Goal: Task Accomplishment & Management: Manage account settings

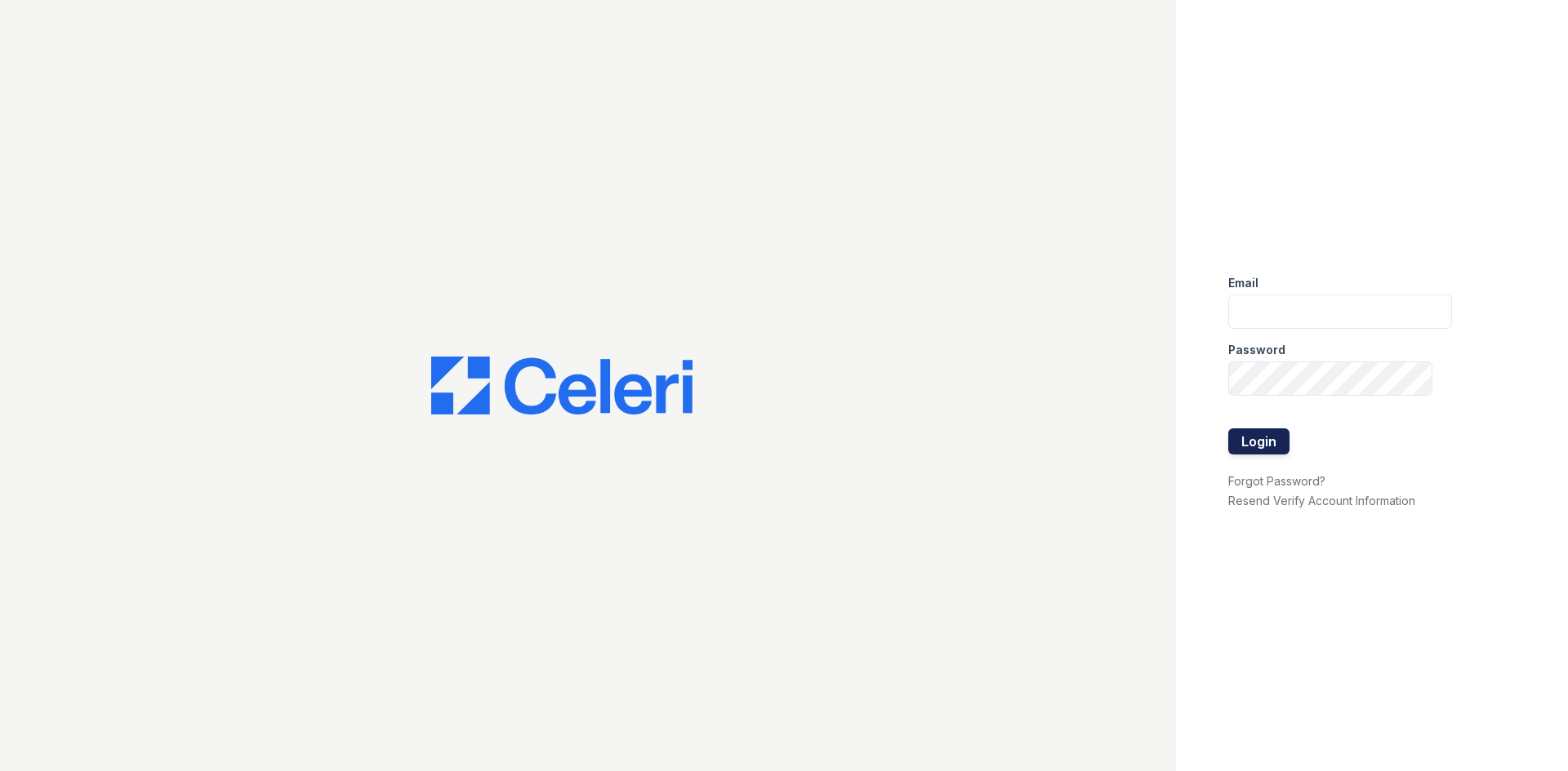
type input "grosariogaro@trinity-pm.com"
click at [1255, 440] on button "Login" at bounding box center [1258, 441] width 61 height 27
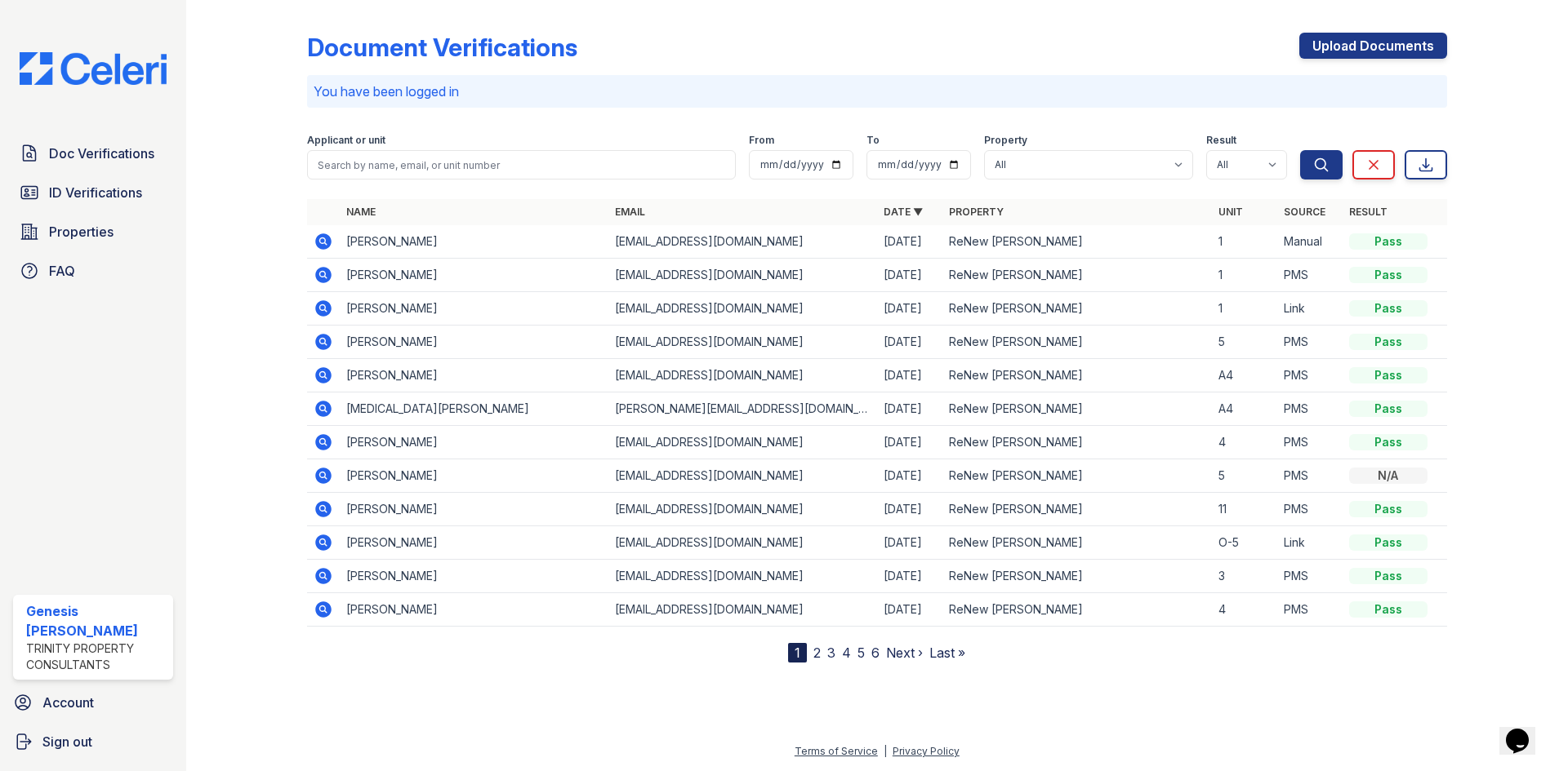
click at [325, 280] on icon at bounding box center [323, 276] width 16 height 16
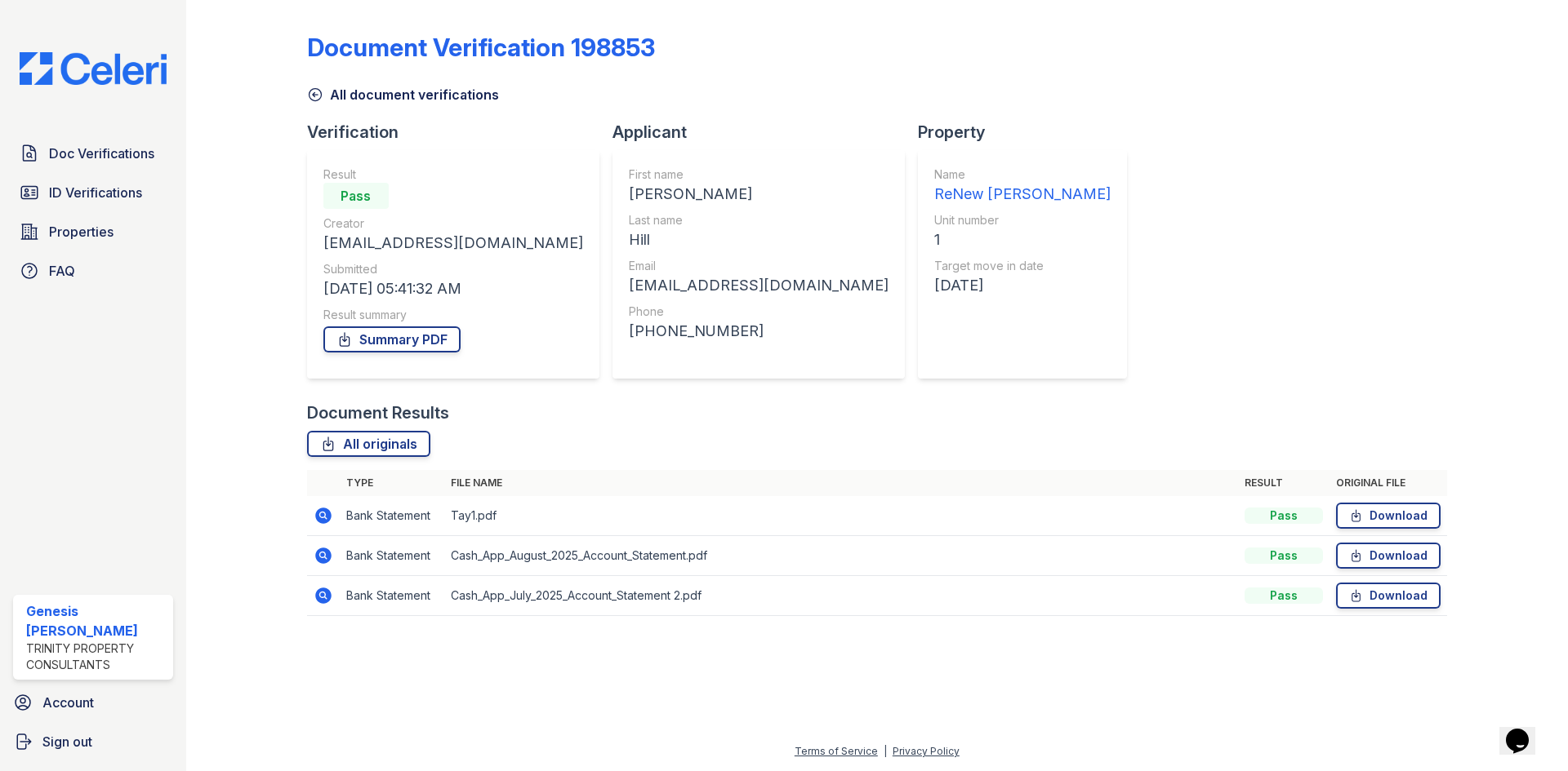
click at [314, 95] on icon at bounding box center [315, 94] width 16 height 16
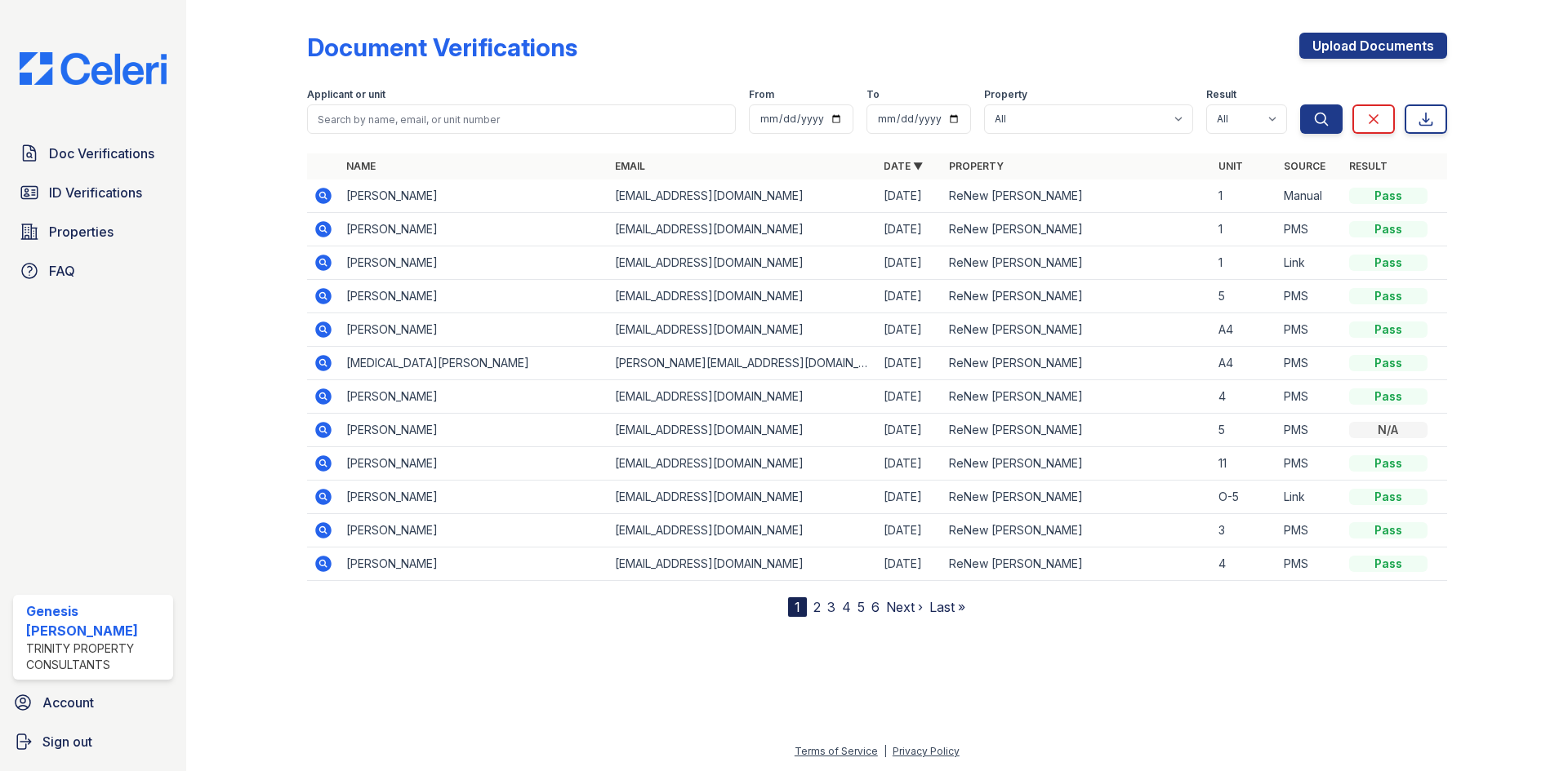
click at [327, 260] on icon at bounding box center [323, 263] width 16 height 16
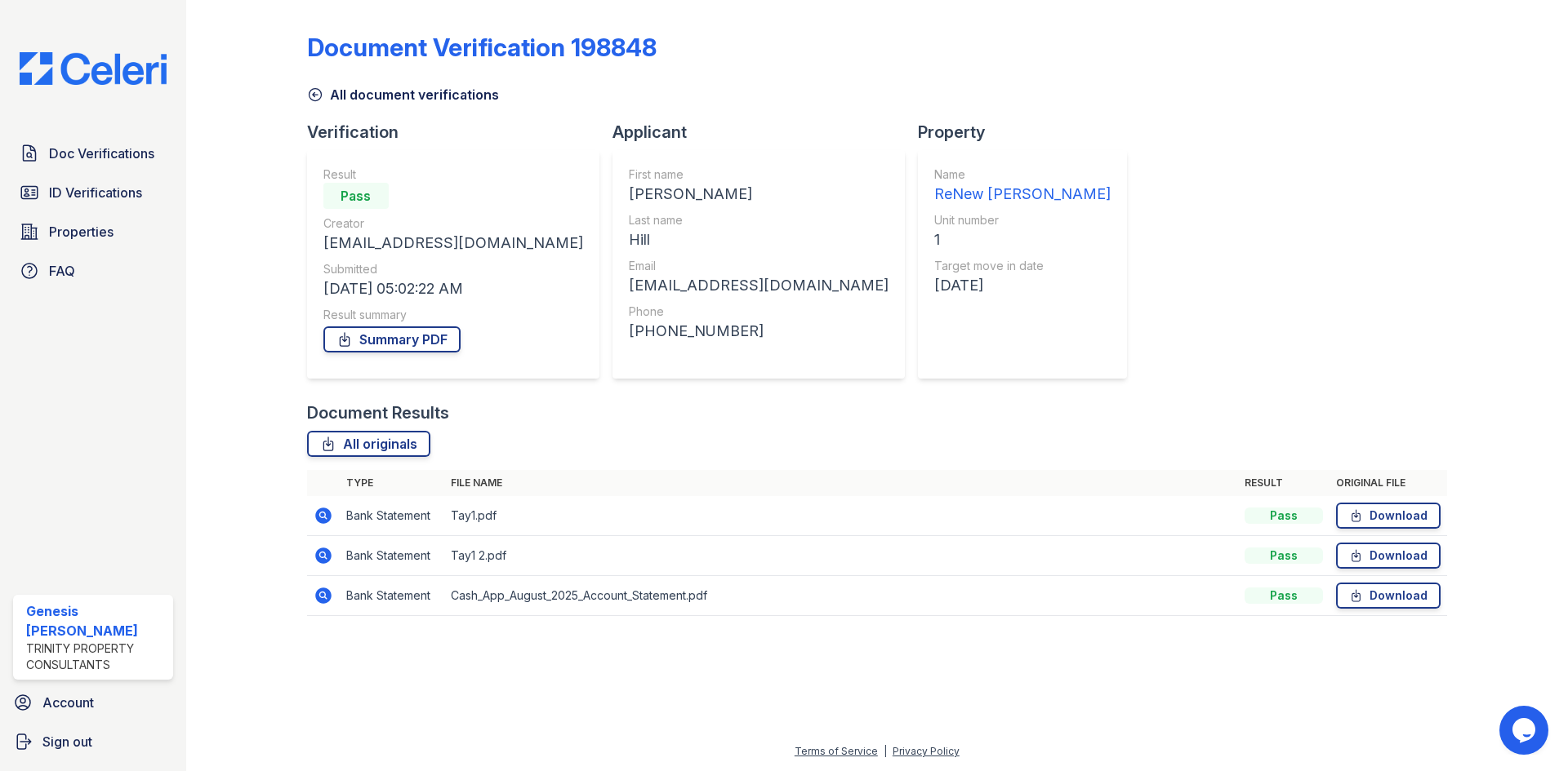
click at [310, 92] on icon at bounding box center [315, 94] width 16 height 16
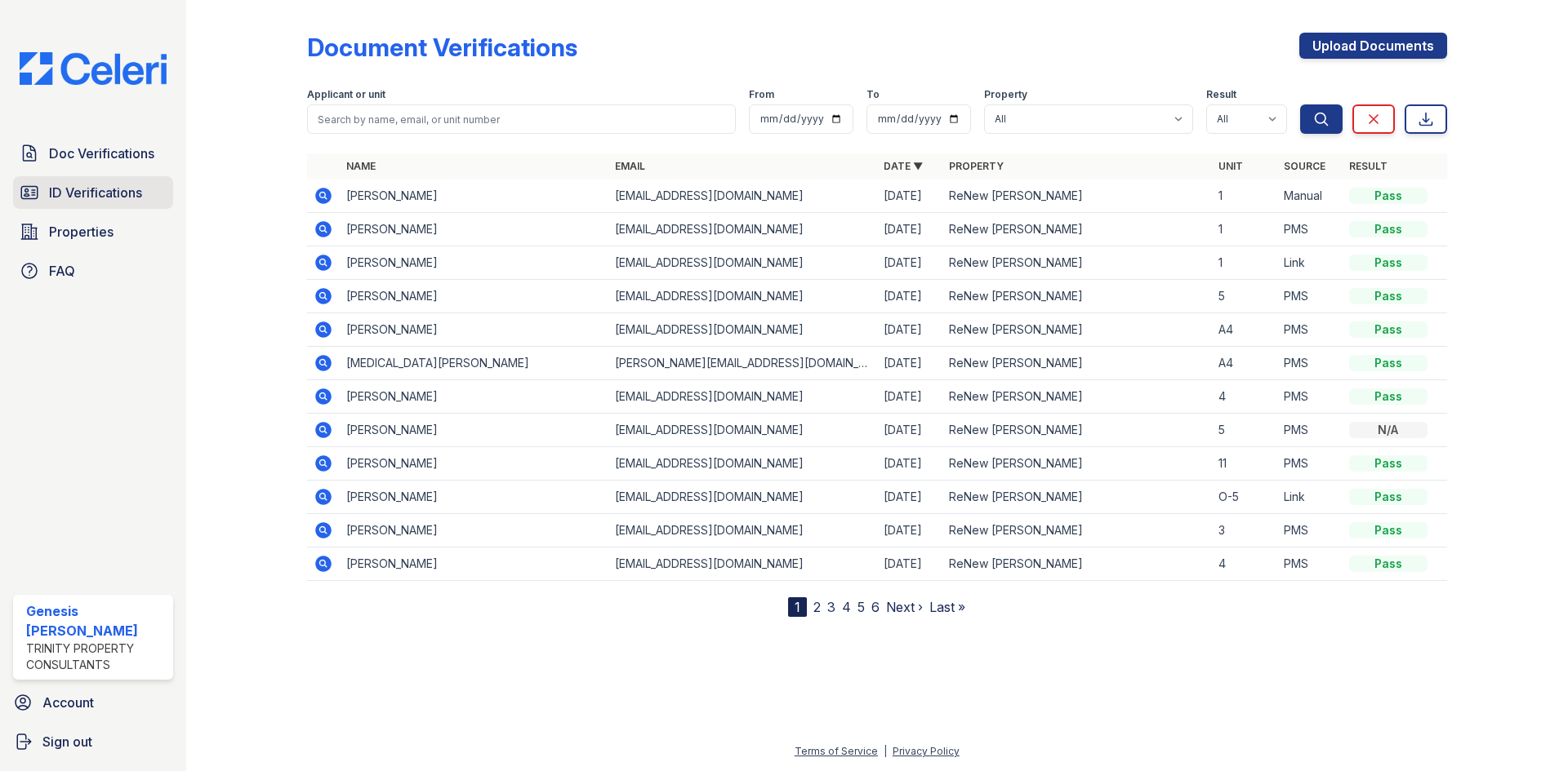
click at [114, 187] on span "ID Verifications" at bounding box center [95, 192] width 93 height 19
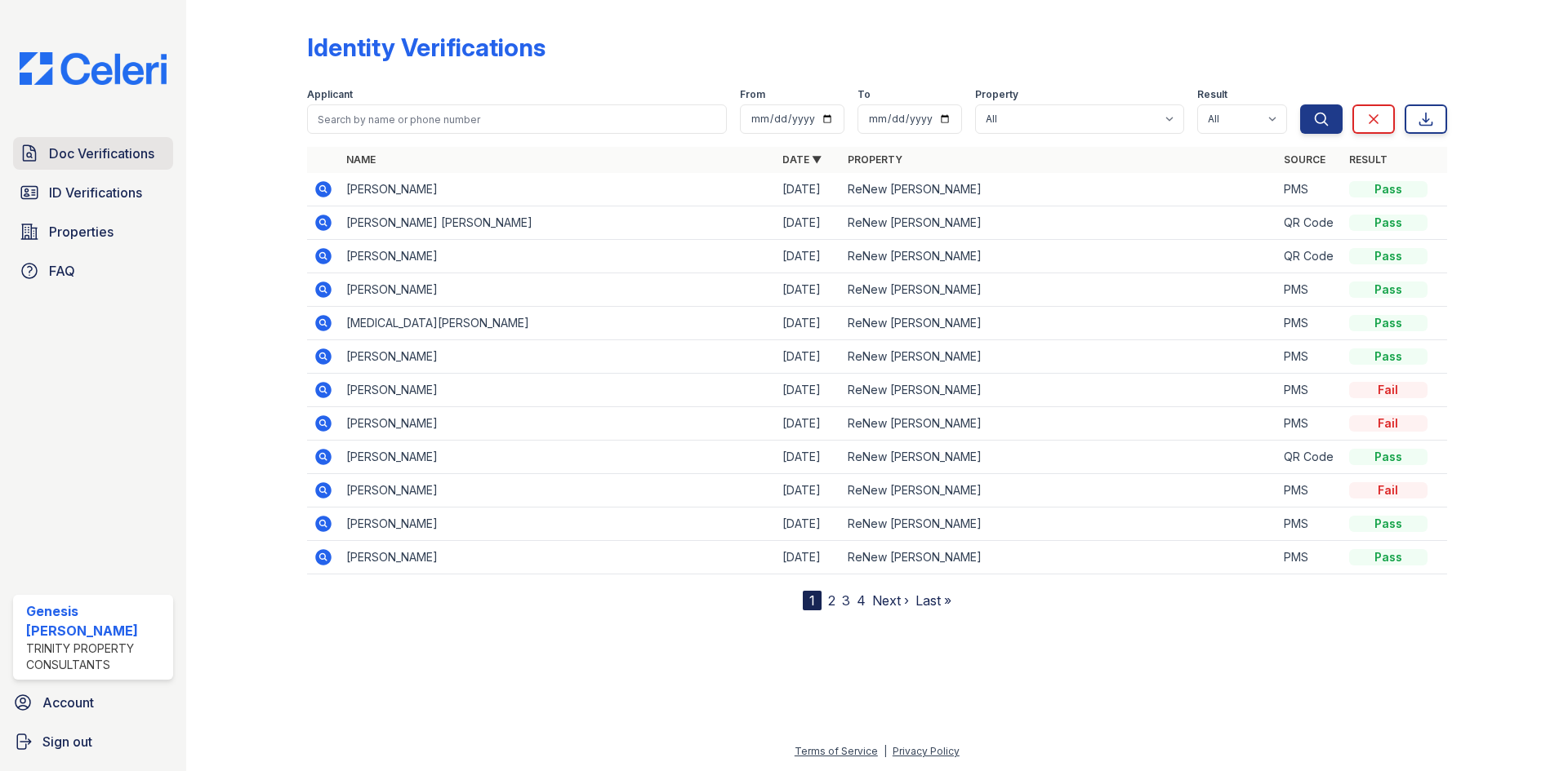
click at [102, 153] on span "Doc Verifications" at bounding box center [101, 153] width 105 height 19
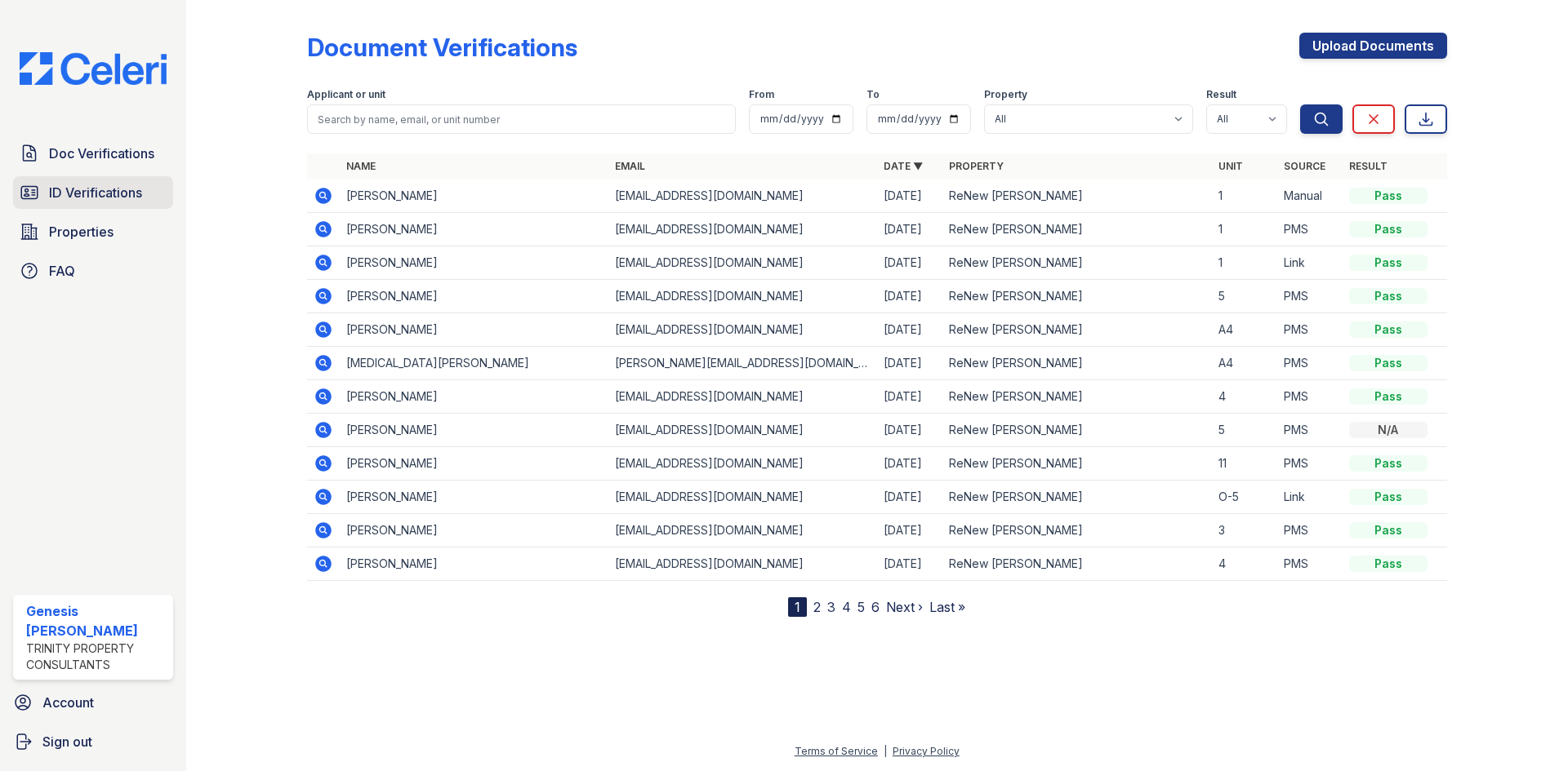
click at [138, 182] on link "ID Verifications" at bounding box center [93, 193] width 160 height 33
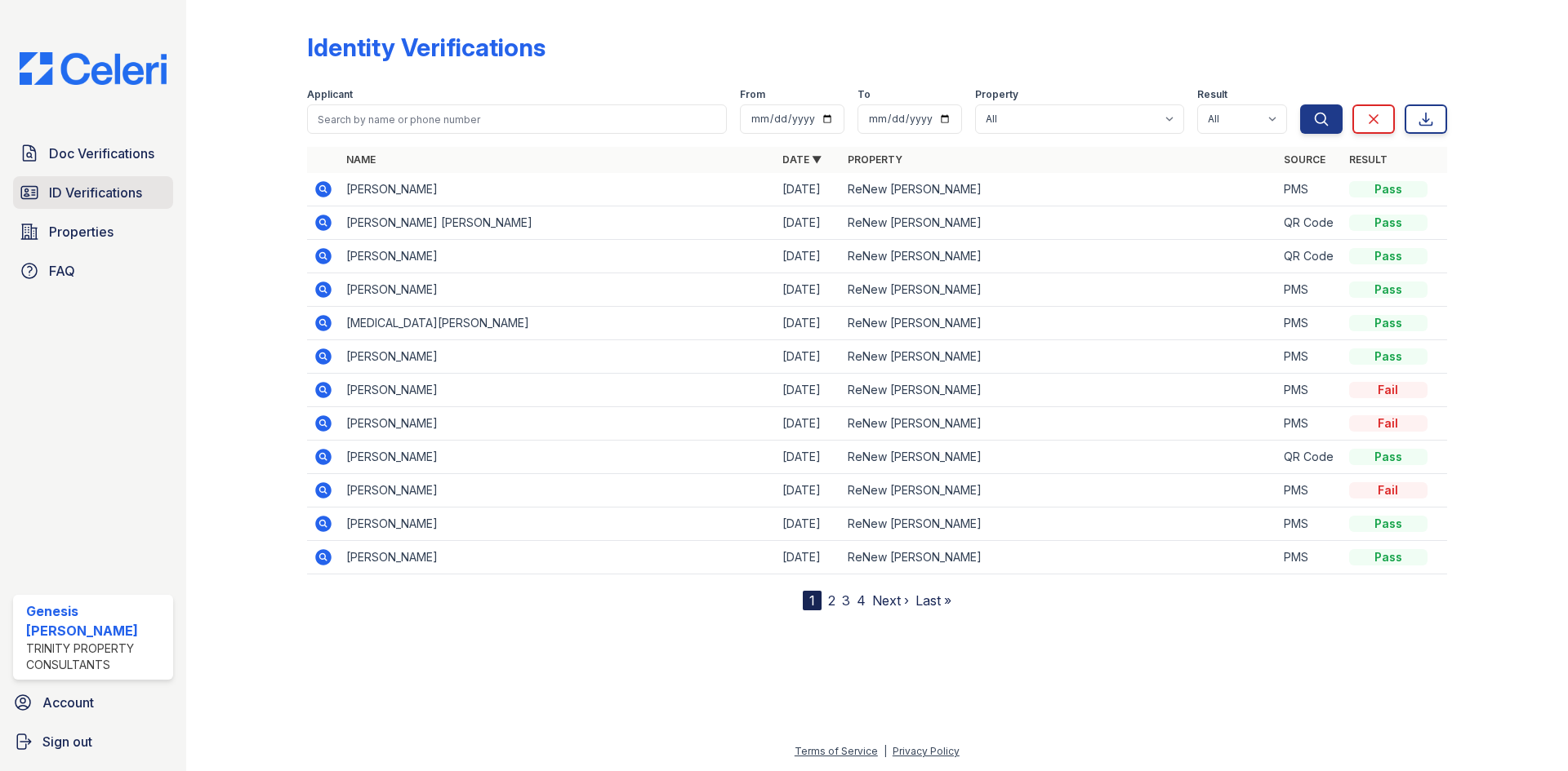
click at [132, 192] on span "ID Verifications" at bounding box center [95, 192] width 93 height 19
click at [120, 196] on span "ID Verifications" at bounding box center [95, 192] width 93 height 19
click at [117, 173] on div "Doc Verifications ID Verifications Properties FAQ" at bounding box center [93, 212] width 173 height 150
click at [117, 159] on span "Doc Verifications" at bounding box center [101, 153] width 105 height 19
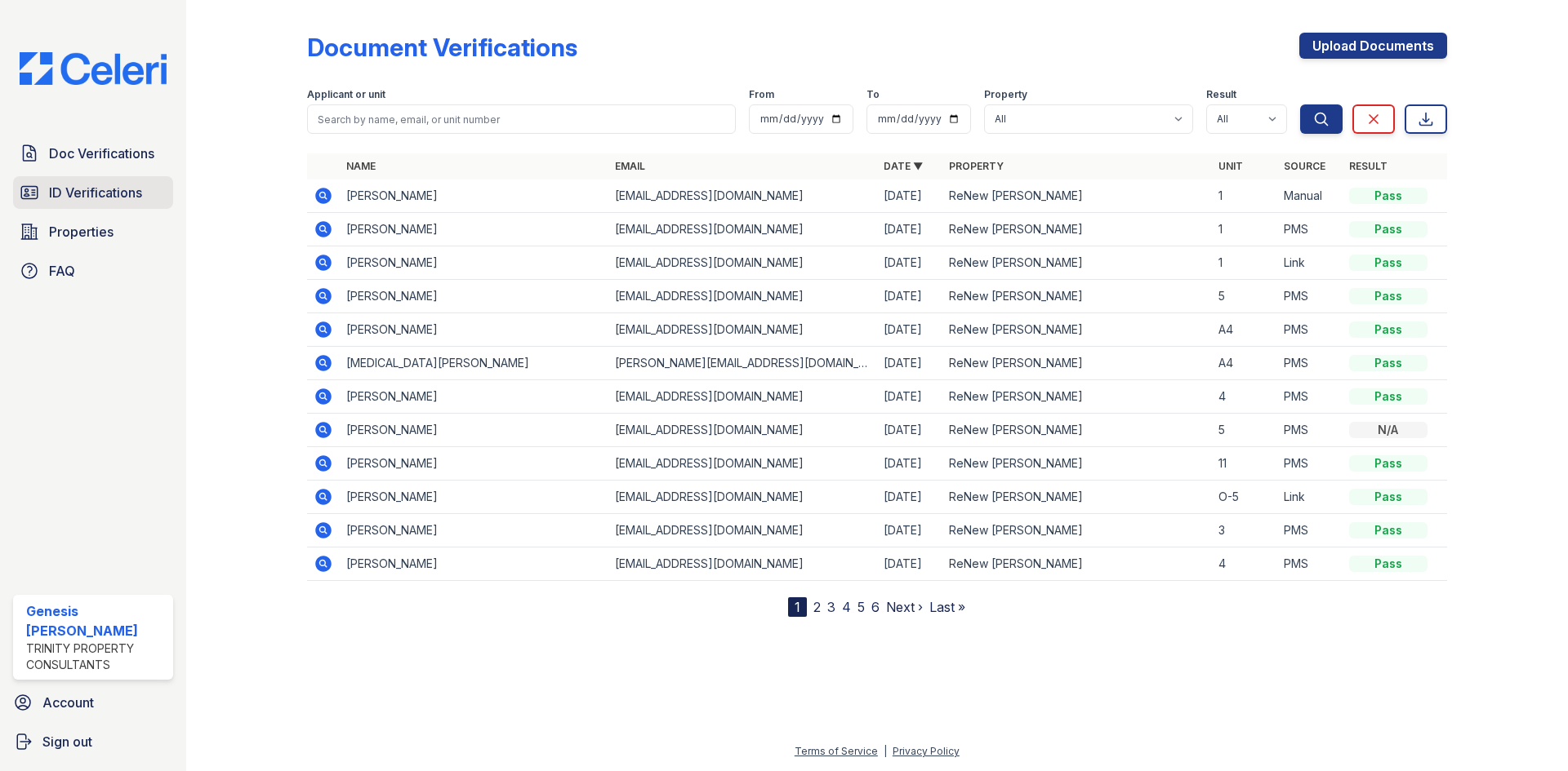
click at [111, 177] on link "ID Verifications" at bounding box center [93, 193] width 160 height 33
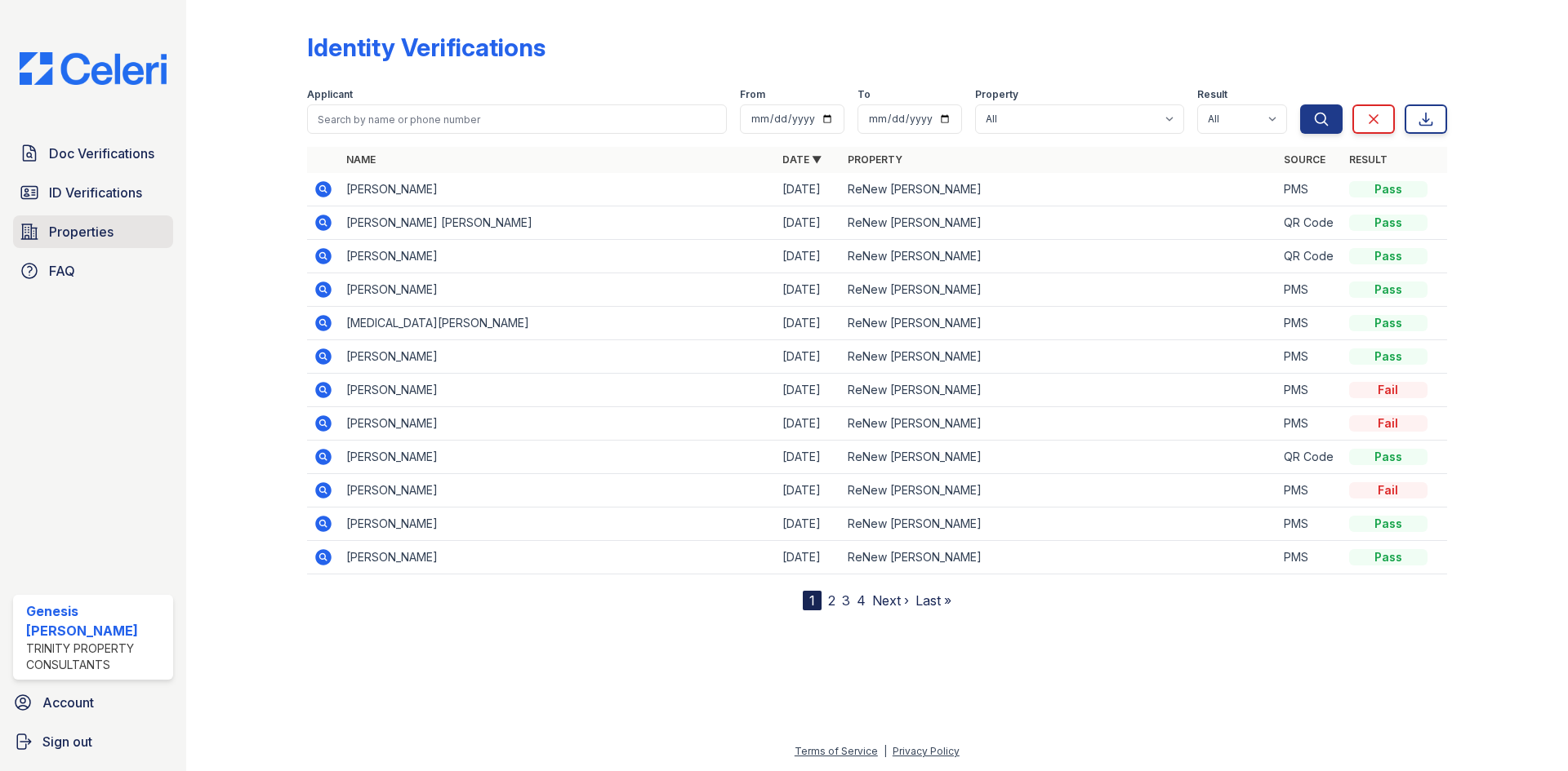
click at [101, 220] on link "Properties" at bounding box center [93, 232] width 160 height 33
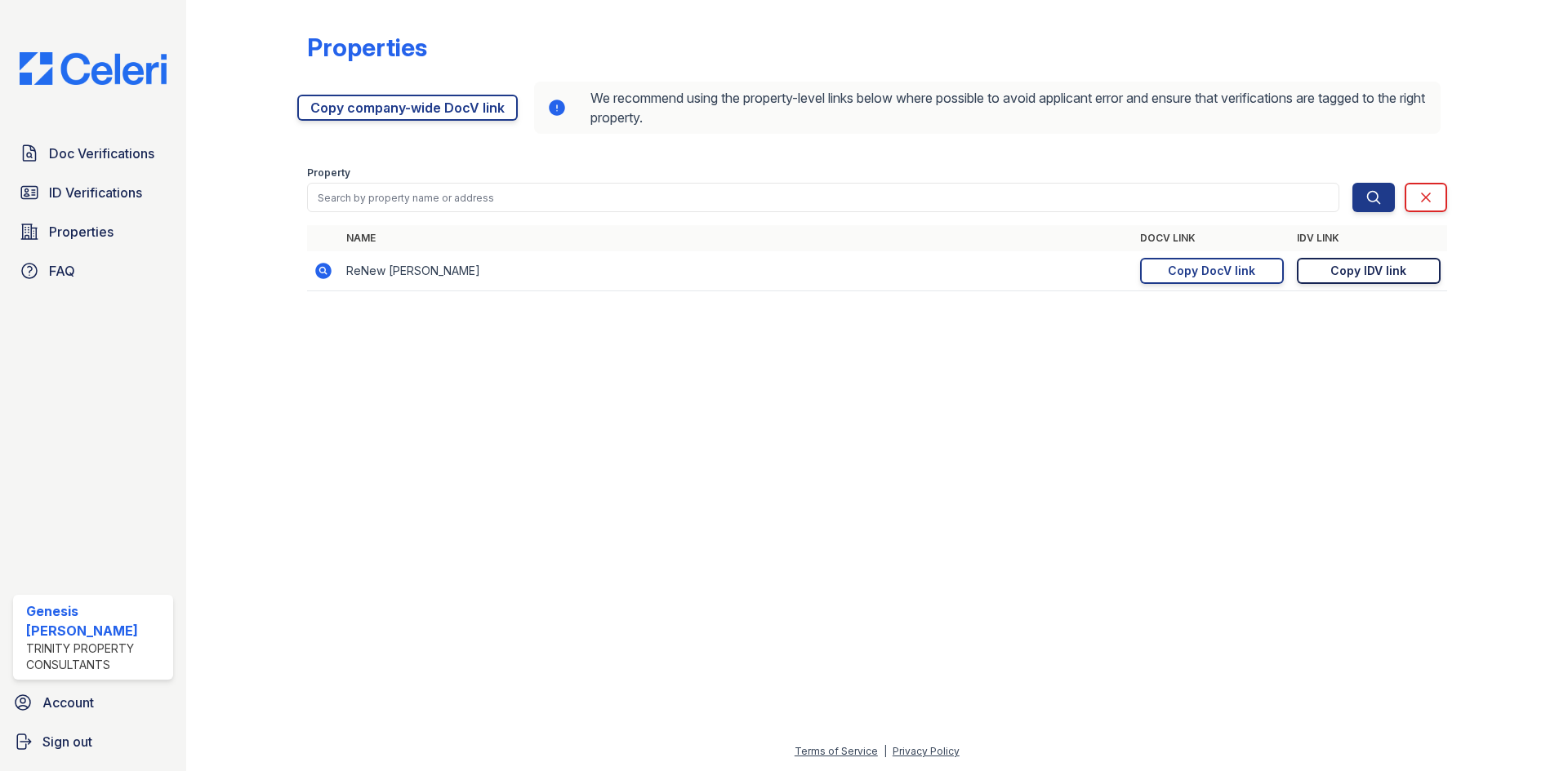
click at [1345, 270] on div "Copy IDV link" at bounding box center [1367, 271] width 76 height 16
click at [93, 147] on span "Doc Verifications" at bounding box center [101, 153] width 105 height 19
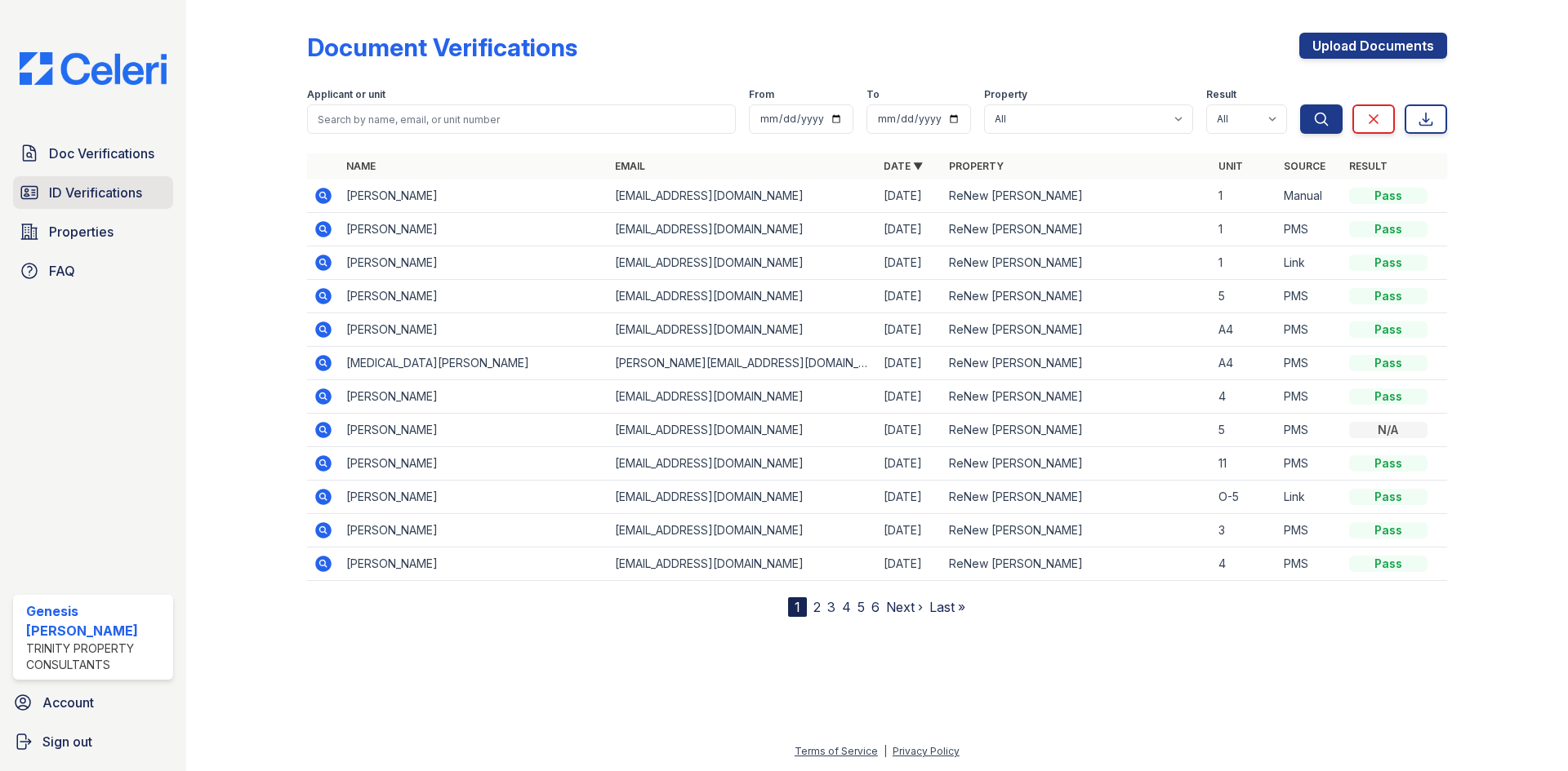
click at [81, 187] on span "ID Verifications" at bounding box center [95, 192] width 93 height 19
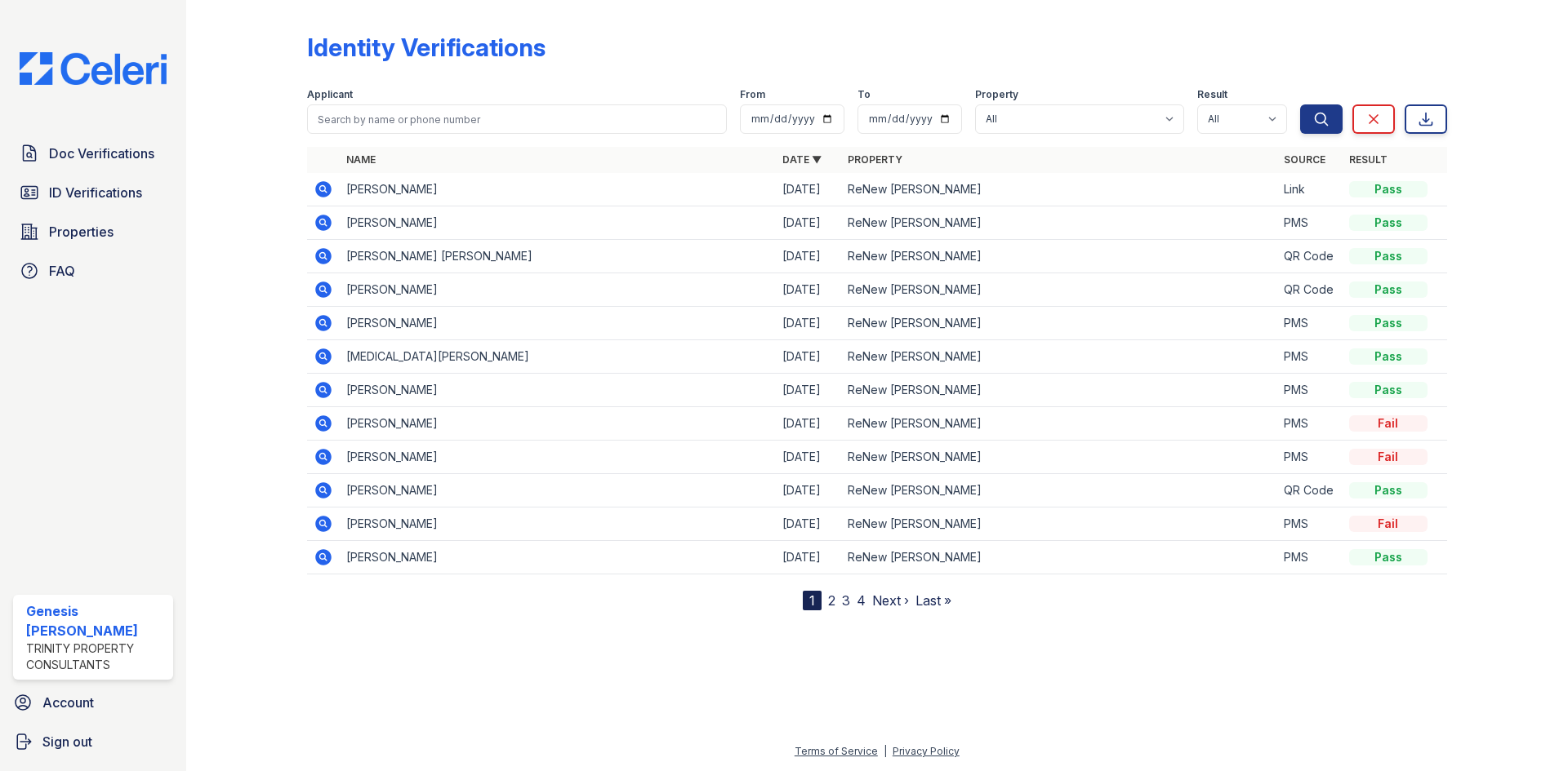
click at [325, 196] on icon at bounding box center [323, 190] width 16 height 16
